Goal: Transaction & Acquisition: Purchase product/service

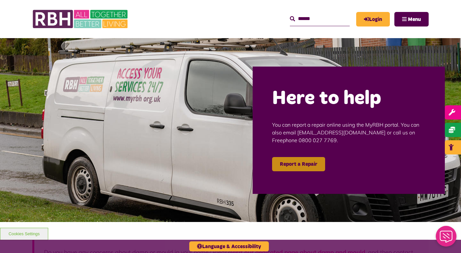
click at [303, 170] on link "Report a Repair" at bounding box center [298, 164] width 53 height 14
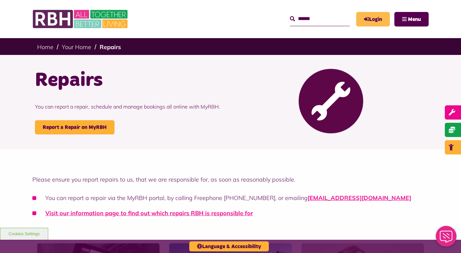
click at [362, 22] on link "Login" at bounding box center [373, 19] width 34 height 15
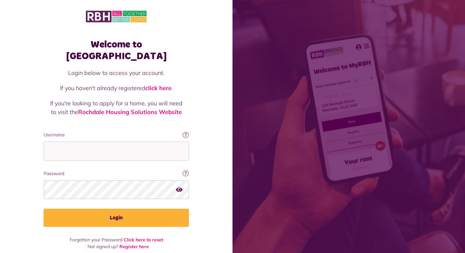
click at [126, 150] on fieldset "Username This will be the email you used when you originally registered with My…" at bounding box center [116, 179] width 145 height 95
click at [128, 142] on input "Username" at bounding box center [116, 151] width 145 height 19
type input "**********"
click at [44, 209] on button "Login" at bounding box center [116, 218] width 145 height 18
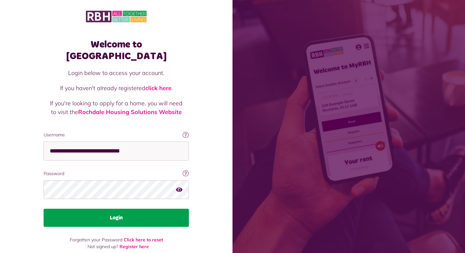
click at [139, 212] on button "Login" at bounding box center [116, 218] width 145 height 18
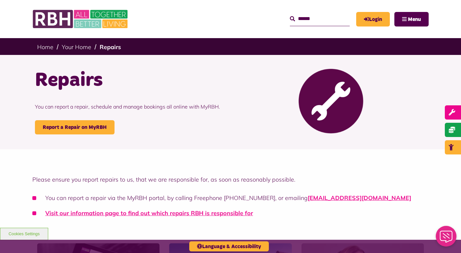
click at [0, 0] on link "MyRBH" at bounding box center [0, 0] width 0 height 0
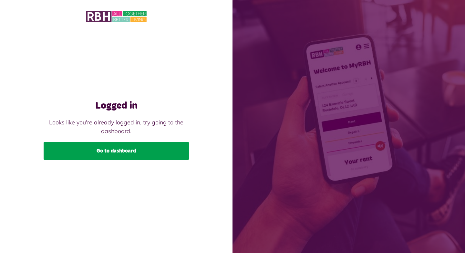
click at [112, 154] on link "Go to dashboard" at bounding box center [116, 151] width 145 height 18
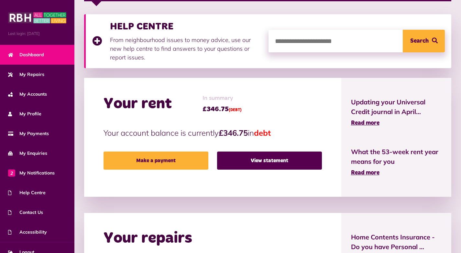
scroll to position [129, 0]
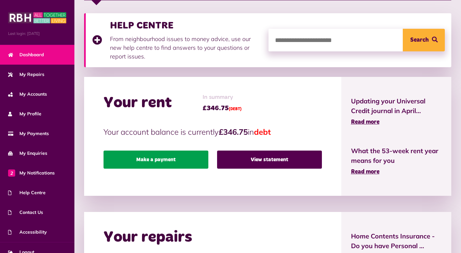
click at [179, 161] on link "Make a payment" at bounding box center [155, 160] width 105 height 18
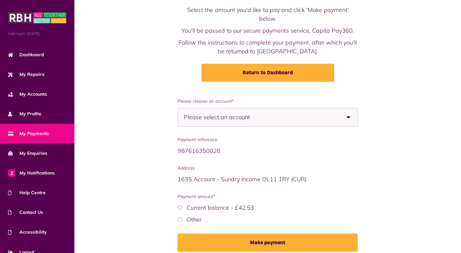
scroll to position [62, 0]
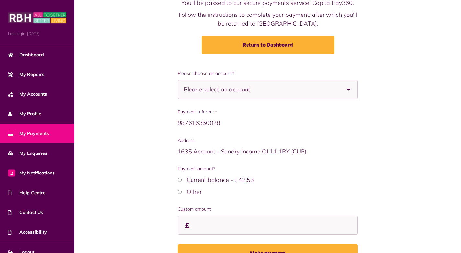
click at [230, 80] on span "Please select an account" at bounding box center [228, 89] width 89 height 18
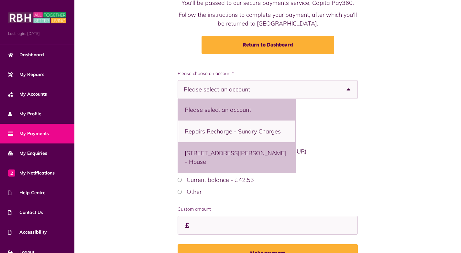
click at [248, 152] on li "33 The Heath, Middleton, M24 1TD - House" at bounding box center [236, 157] width 117 height 30
select select "**********"
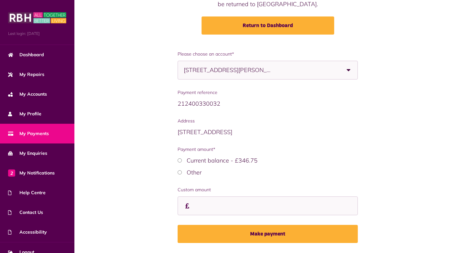
scroll to position [92, 0]
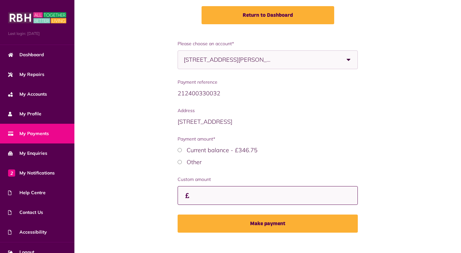
click at [0, 0] on input "Custom amount" at bounding box center [0, 0] width 0 height 0
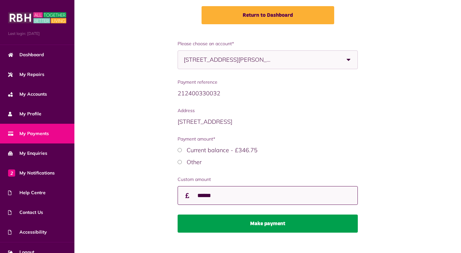
type input "******"
click at [285, 218] on button "Make payment" at bounding box center [267, 224] width 180 height 18
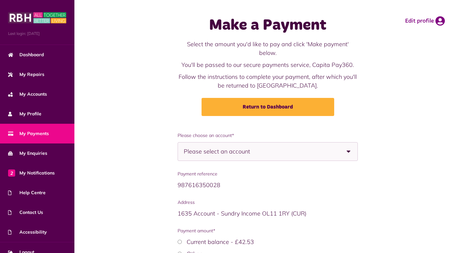
click at [263, 143] on span "Please select an account" at bounding box center [228, 152] width 89 height 18
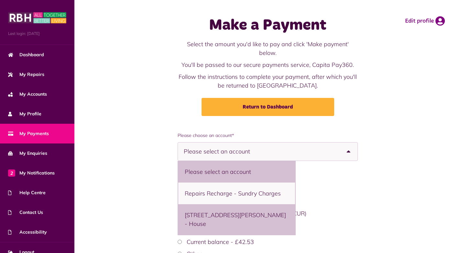
click at [272, 213] on li "33 The Heath, Middleton, M24 1TD - House" at bounding box center [236, 219] width 117 height 30
select select "**********"
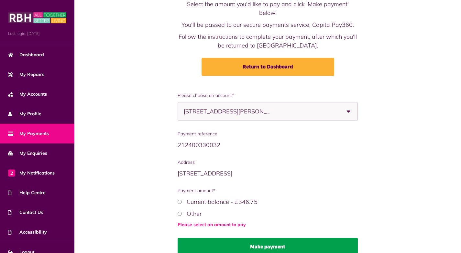
scroll to position [63, 0]
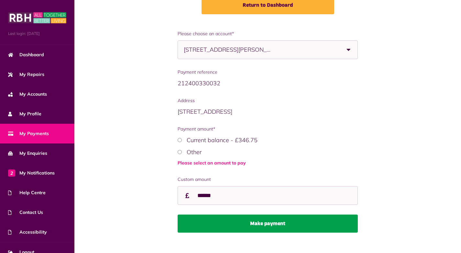
click at [281, 215] on button "Make payment" at bounding box center [267, 224] width 180 height 18
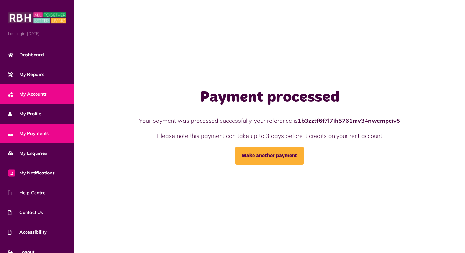
click at [42, 91] on span "My Accounts" at bounding box center [27, 94] width 39 height 7
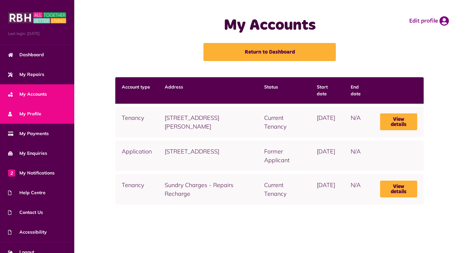
click at [7, 109] on link "My Profile" at bounding box center [37, 114] width 74 height 20
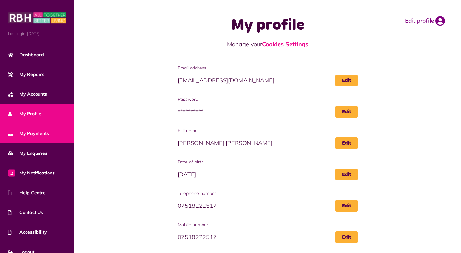
click at [21, 129] on link "My Payments" at bounding box center [37, 134] width 74 height 20
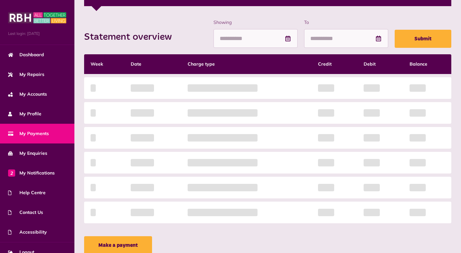
scroll to position [129, 0]
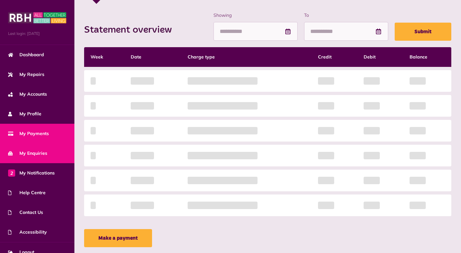
click at [30, 150] on span "My Enquiries" at bounding box center [27, 153] width 39 height 7
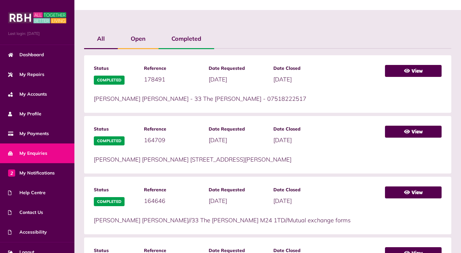
scroll to position [129, 0]
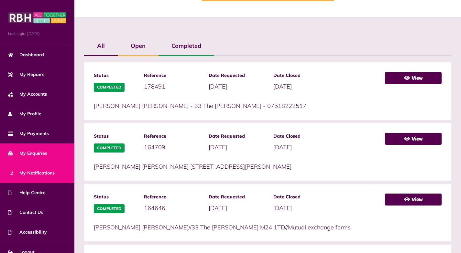
click at [34, 172] on span "2 My Notifications" at bounding box center [31, 173] width 47 height 7
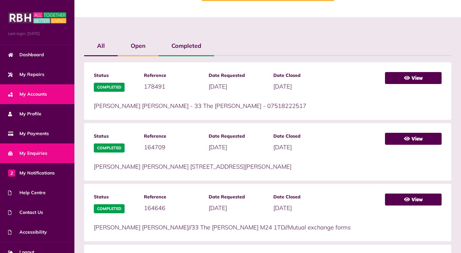
click at [58, 92] on link "My Accounts" at bounding box center [37, 94] width 74 height 20
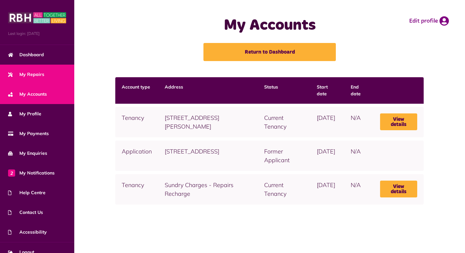
click at [33, 71] on span "My Repairs" at bounding box center [26, 74] width 36 height 7
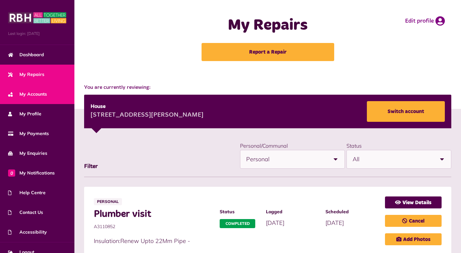
click at [33, 95] on span "My Accounts" at bounding box center [27, 94] width 39 height 7
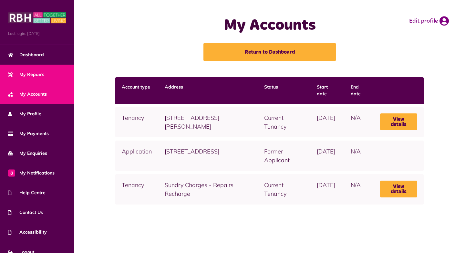
click at [22, 66] on link "My Repairs" at bounding box center [37, 75] width 74 height 20
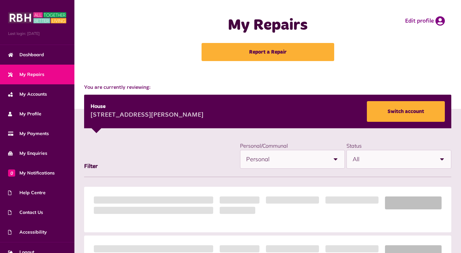
click at [22, 55] on span "Dashboard" at bounding box center [26, 54] width 36 height 7
